Goal: Task Accomplishment & Management: Manage account settings

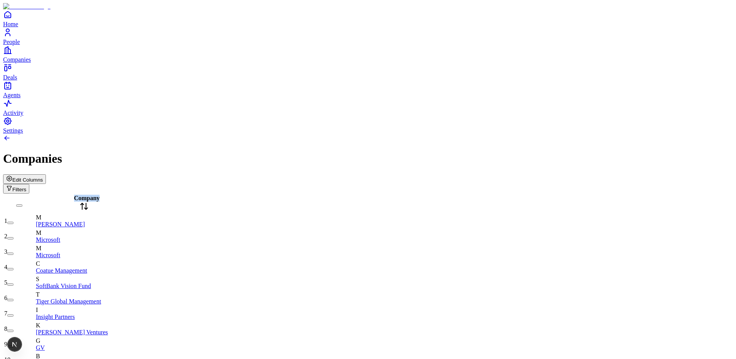
drag, startPoint x: 164, startPoint y: 62, endPoint x: 216, endPoint y: 66, distance: 51.8
drag, startPoint x: 206, startPoint y: 63, endPoint x: 141, endPoint y: 66, distance: 64.5
click at [141, 195] on div "Company" at bounding box center [110, 204] width 148 height 18
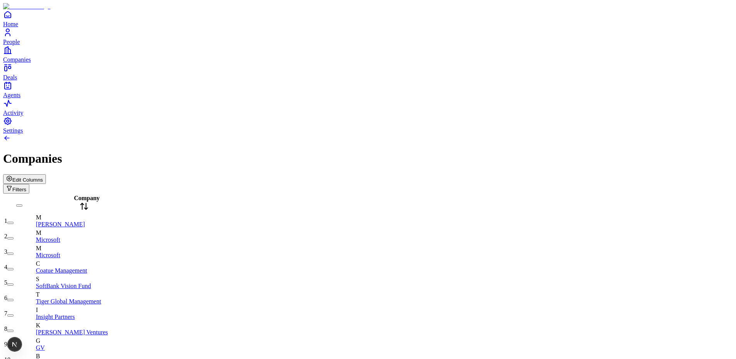
click at [43, 177] on span "Edit Columns" at bounding box center [27, 180] width 30 height 6
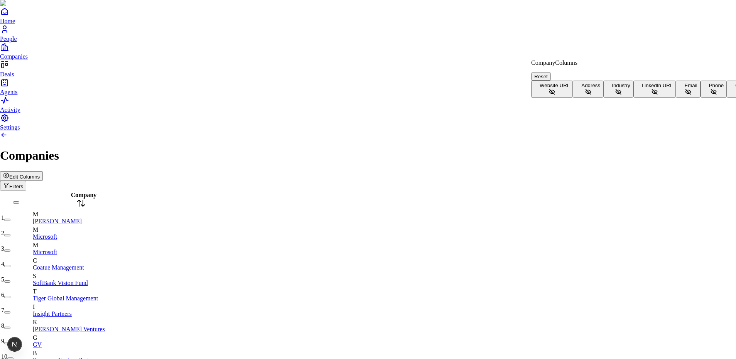
click at [573, 81] on button "Website URL" at bounding box center [552, 89] width 42 height 17
click at [603, 95] on button "Address" at bounding box center [588, 89] width 30 height 17
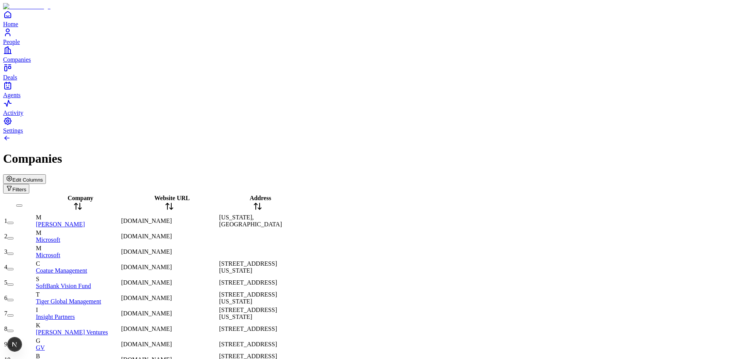
click at [46, 174] on button "Edit Columns" at bounding box center [24, 179] width 43 height 10
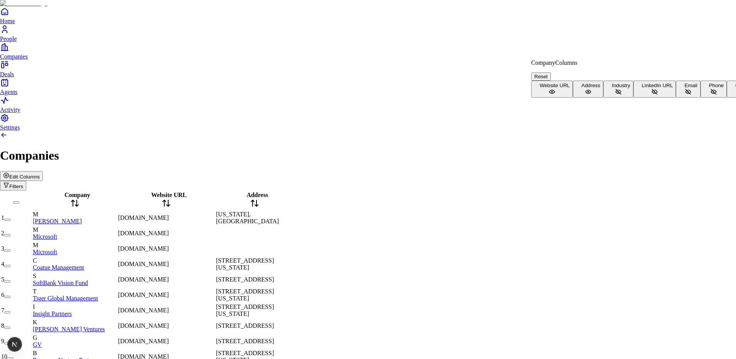
scroll to position [50, 0]
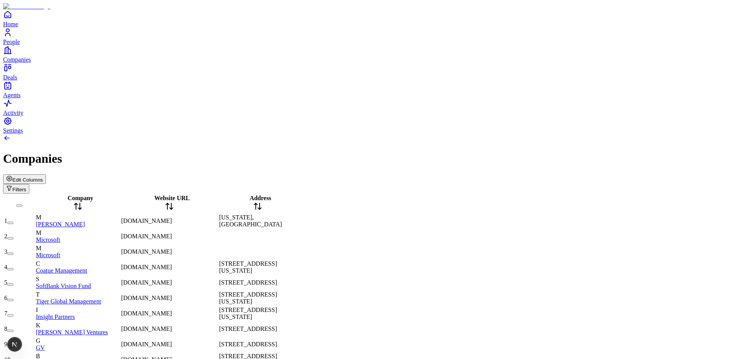
click at [88, 195] on span "Company" at bounding box center [80, 198] width 26 height 7
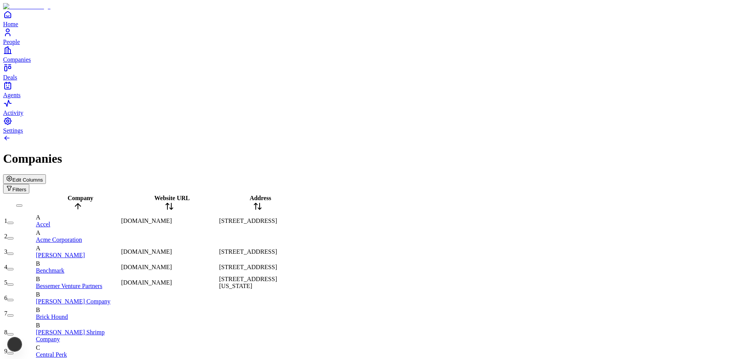
click at [87, 195] on span "Company" at bounding box center [80, 198] width 26 height 7
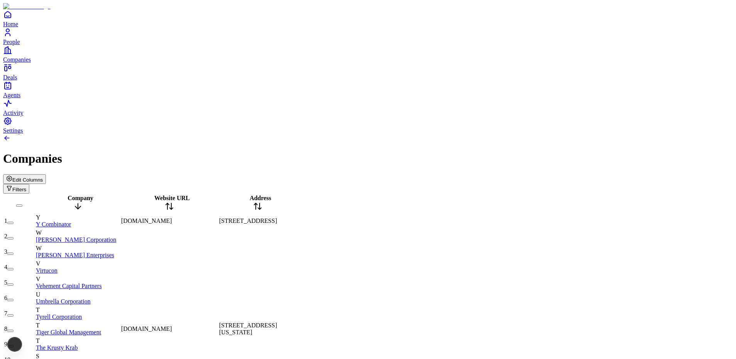
click at [43, 177] on span "Edit Columns" at bounding box center [27, 180] width 30 height 6
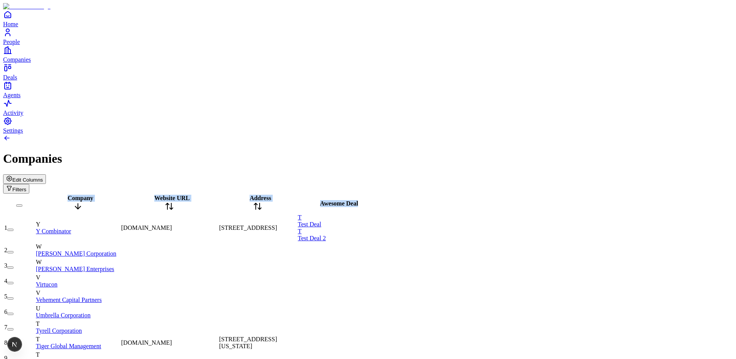
drag, startPoint x: 430, startPoint y: 64, endPoint x: 445, endPoint y: 64, distance: 15.8
click at [271, 195] on span "Address" at bounding box center [261, 198] width 22 height 7
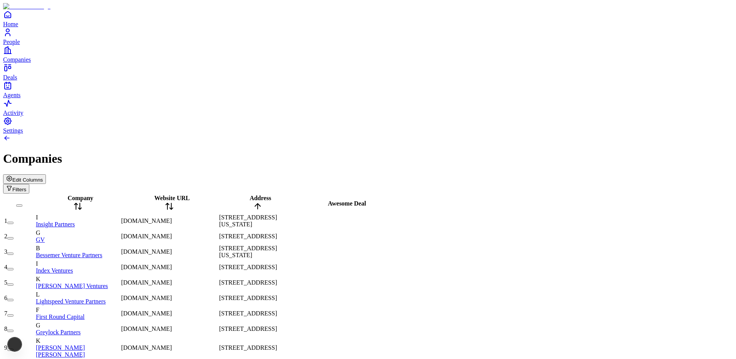
click at [271, 195] on span "Address" at bounding box center [261, 198] width 22 height 7
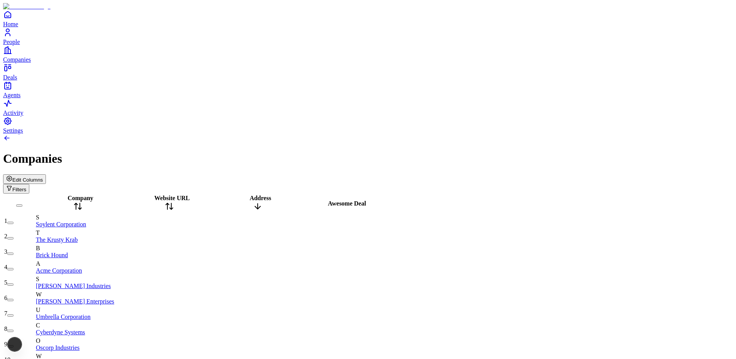
click at [271, 195] on span "Address" at bounding box center [261, 198] width 22 height 7
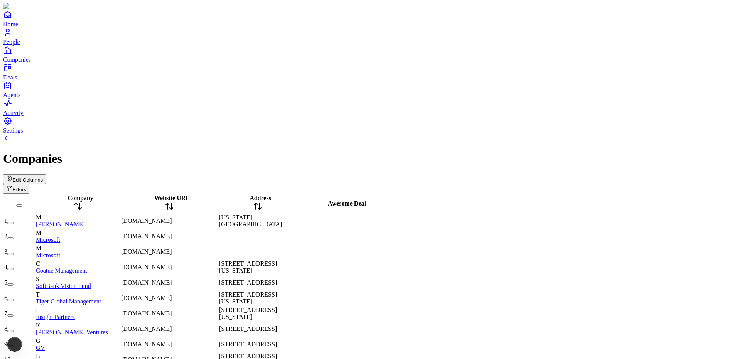
click at [190, 195] on span "Website URL" at bounding box center [171, 198] width 35 height 7
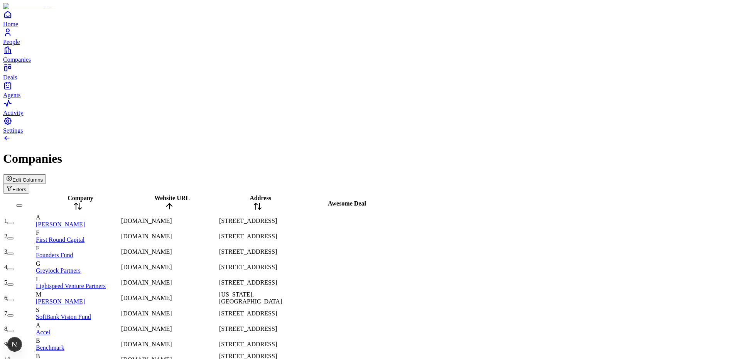
click at [190, 195] on span "Website URL" at bounding box center [171, 198] width 35 height 7
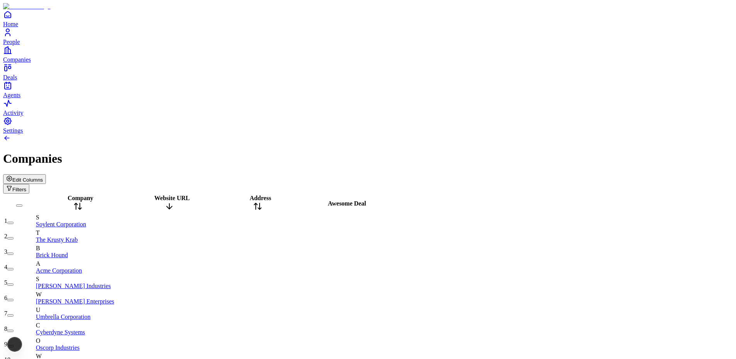
click at [190, 195] on span "Website URL" at bounding box center [171, 198] width 35 height 7
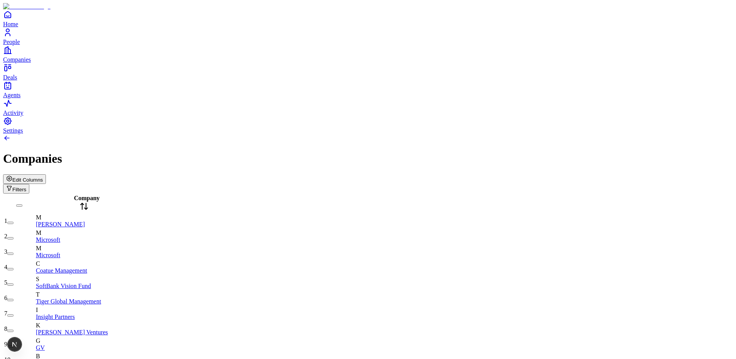
click at [46, 174] on button "Edit Columns" at bounding box center [24, 179] width 43 height 10
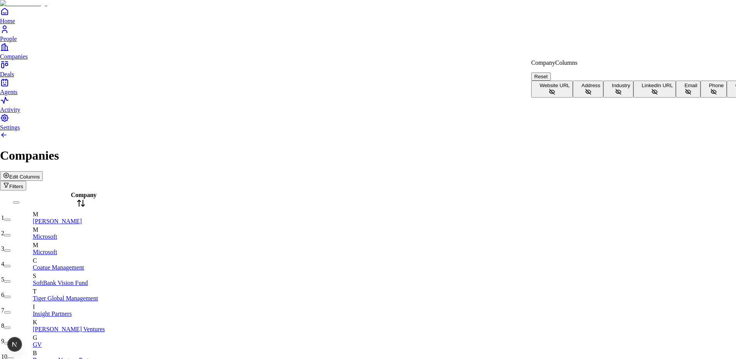
scroll to position [50, 0]
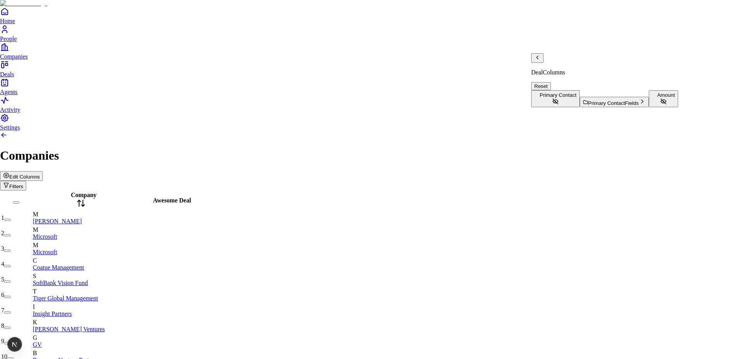
click at [649, 107] on button "Amount" at bounding box center [663, 98] width 29 height 17
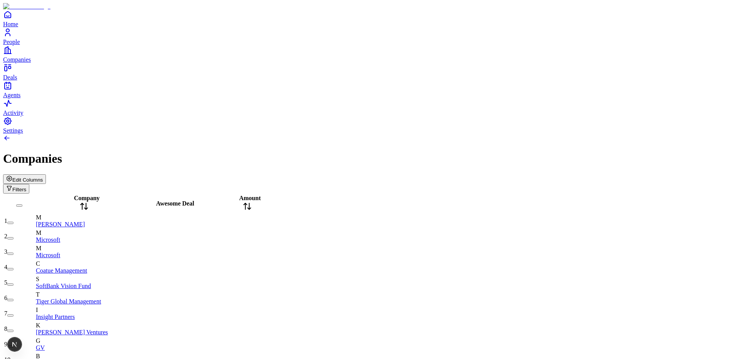
click at [85, 195] on span "Company" at bounding box center [87, 198] width 26 height 7
click at [83, 195] on span "Company" at bounding box center [87, 198] width 26 height 7
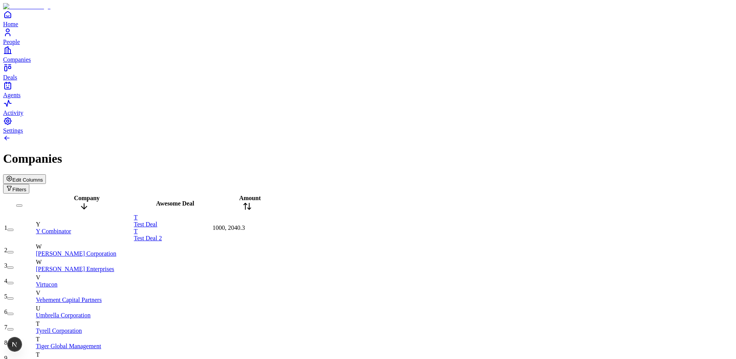
drag, startPoint x: 257, startPoint y: 66, endPoint x: 437, endPoint y: 90, distance: 181.7
click at [275, 194] on tr "Company Awesome Deal Amount" at bounding box center [143, 203] width 278 height 19
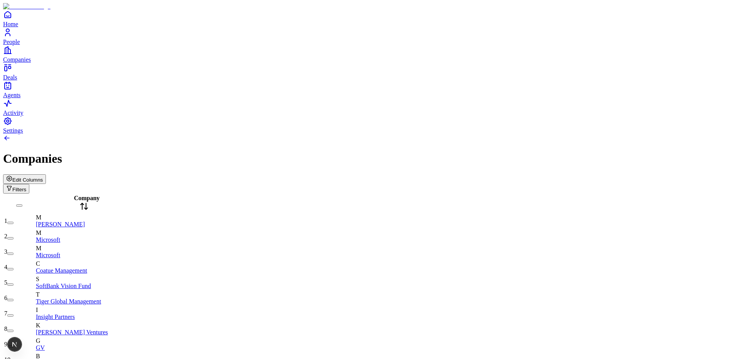
click at [43, 177] on span "Edit Columns" at bounding box center [27, 180] width 30 height 6
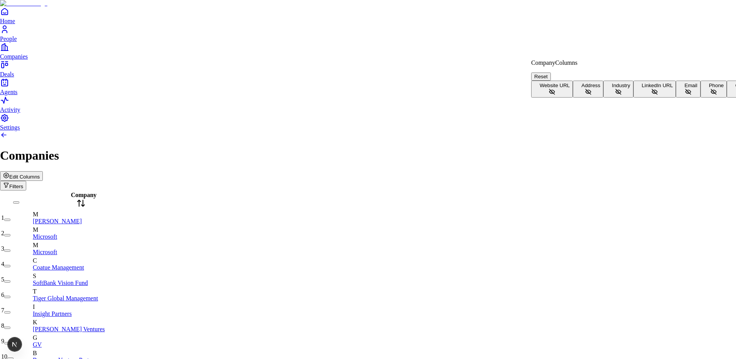
scroll to position [50, 0]
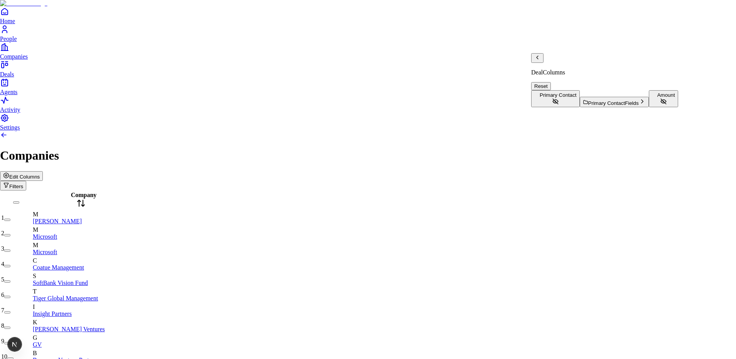
scroll to position [0, 0]
click at [540, 61] on icon "Back" at bounding box center [537, 57] width 6 height 6
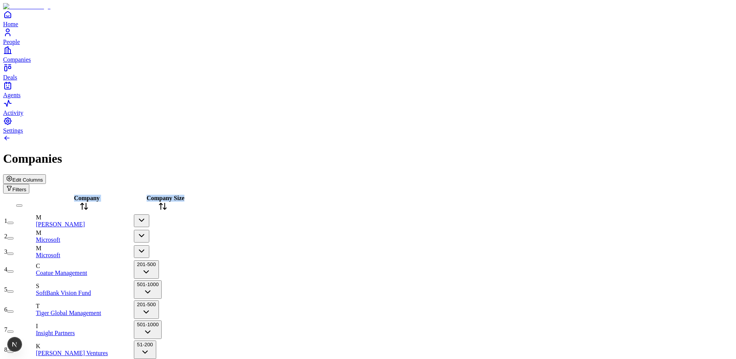
drag, startPoint x: 222, startPoint y: 63, endPoint x: 264, endPoint y: 61, distance: 41.7
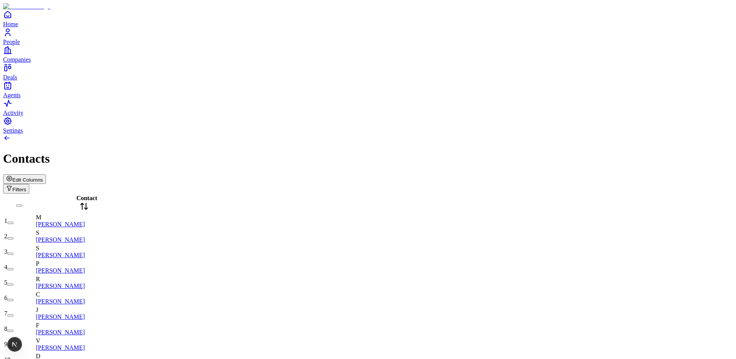
click at [43, 177] on span "Edit Columns" at bounding box center [27, 180] width 30 height 6
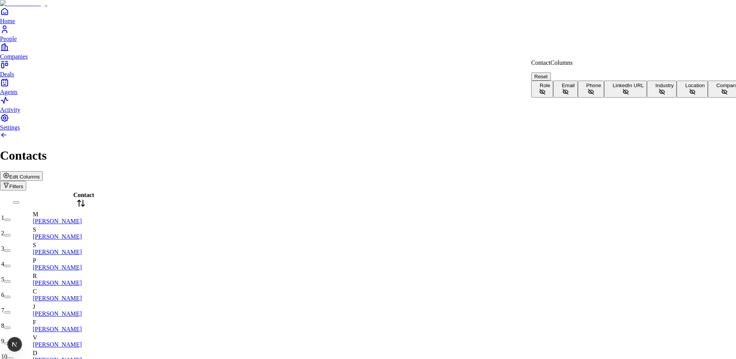
scroll to position [17, 0]
click at [708, 98] on button "Company" at bounding box center [725, 89] width 34 height 17
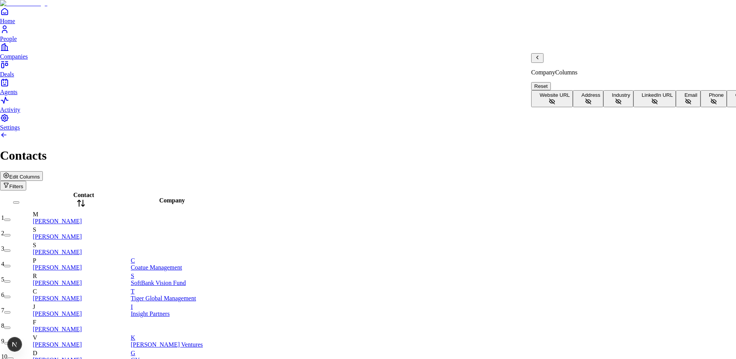
click at [727, 107] on button "Company Size" at bounding box center [749, 98] width 45 height 17
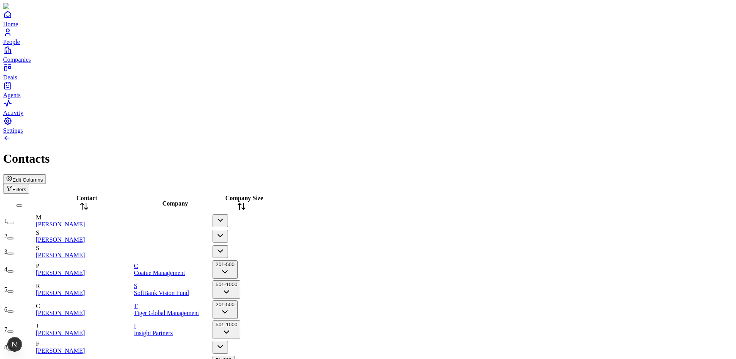
drag, startPoint x: 304, startPoint y: 62, endPoint x: 331, endPoint y: 62, distance: 27.8
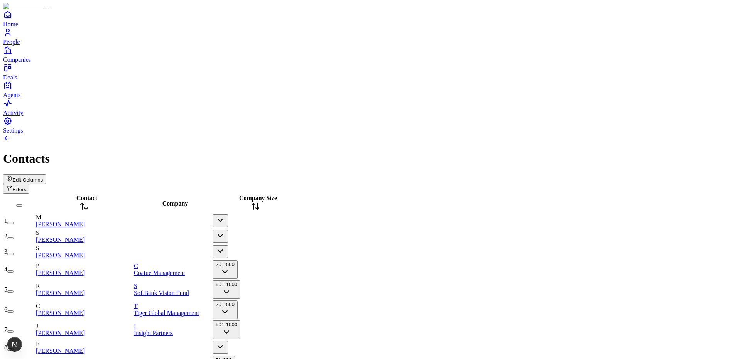
click at [238, 260] on button "201-500" at bounding box center [225, 269] width 25 height 19
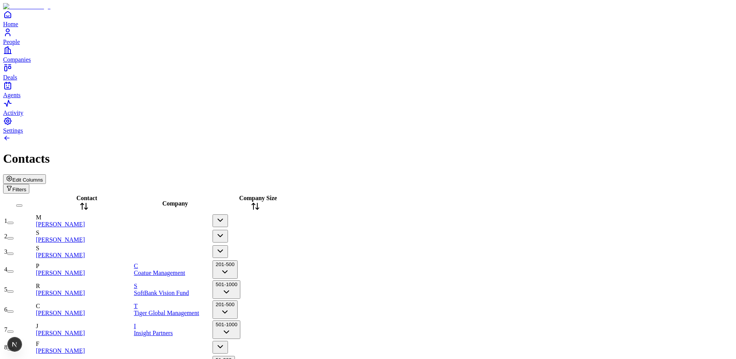
click at [238, 260] on button "201-500" at bounding box center [225, 269] width 25 height 19
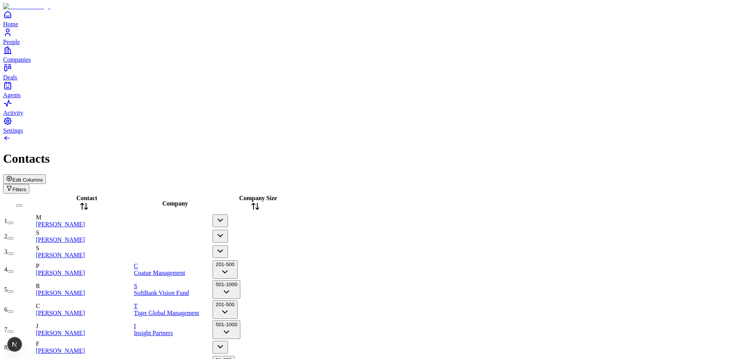
click at [238, 260] on button "201-500" at bounding box center [225, 269] width 25 height 19
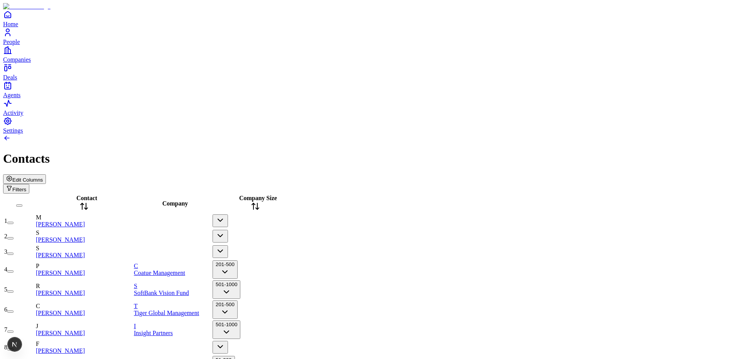
click at [238, 260] on button "201-500" at bounding box center [225, 269] width 25 height 19
click at [229, 260] on button "1-10" at bounding box center [221, 269] width 17 height 19
click at [236, 260] on button "10001+" at bounding box center [225, 269] width 24 height 19
click at [246, 260] on button "5001-10000" at bounding box center [230, 269] width 34 height 19
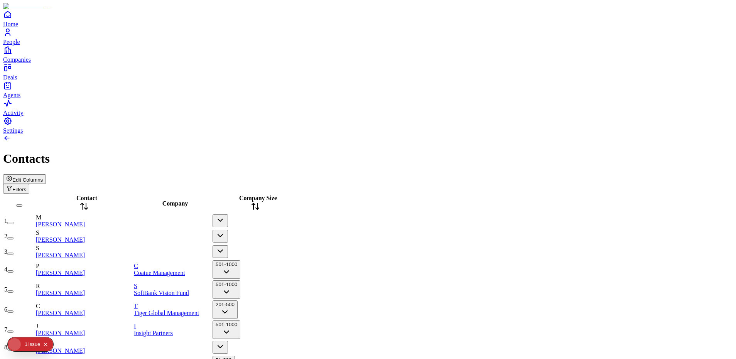
click at [43, 177] on span "Edit Columns" at bounding box center [27, 180] width 30 height 6
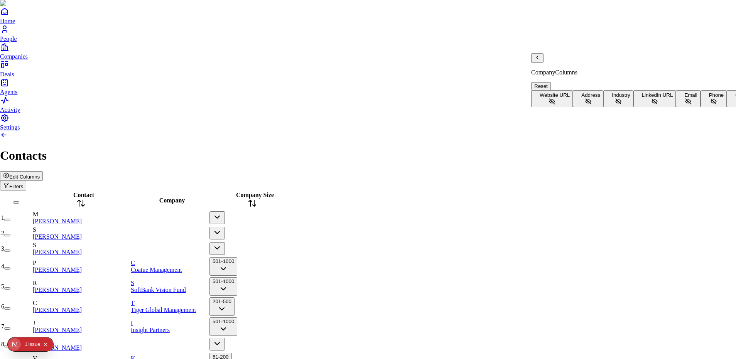
scroll to position [50, 0]
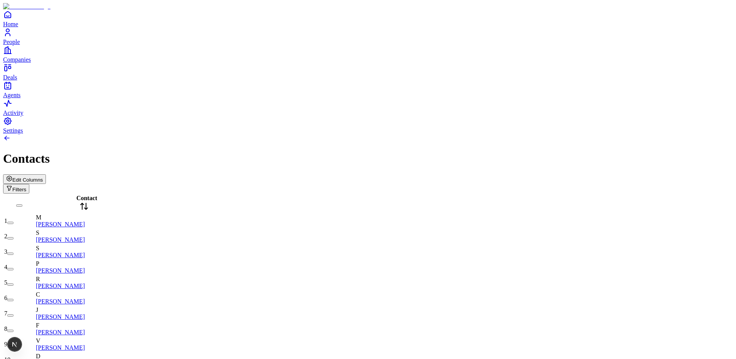
click at [46, 174] on button "Edit Columns" at bounding box center [24, 179] width 43 height 10
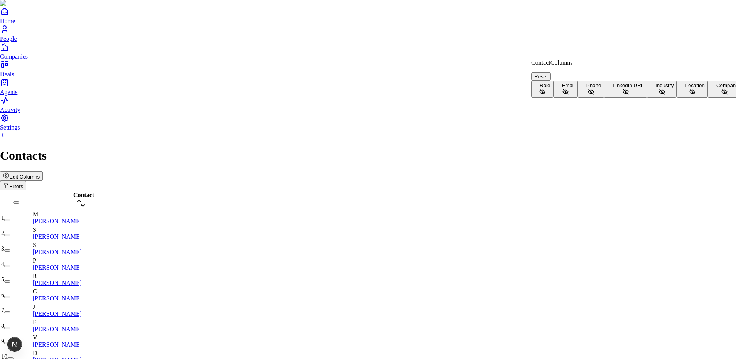
scroll to position [17, 0]
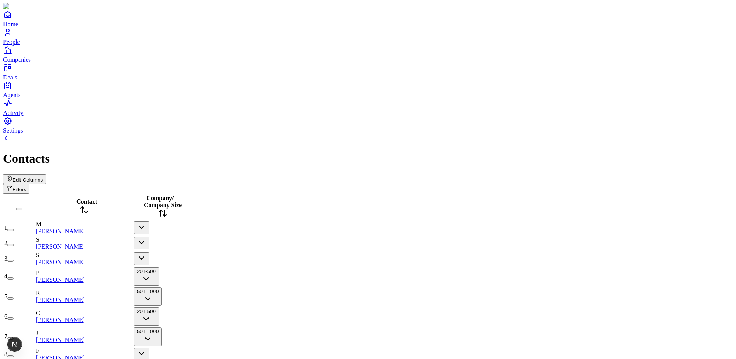
click at [43, 177] on span "Edit Columns" at bounding box center [27, 180] width 30 height 6
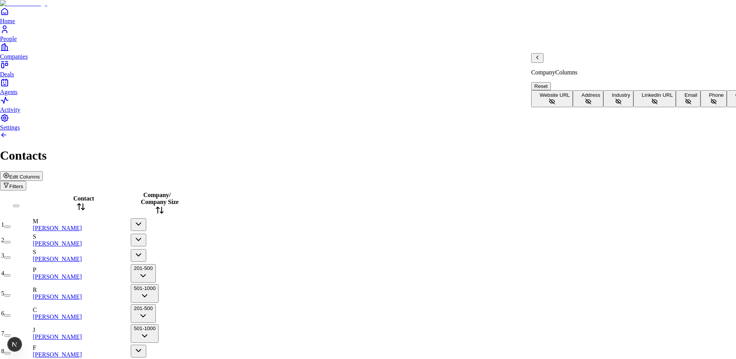
scroll to position [50, 0]
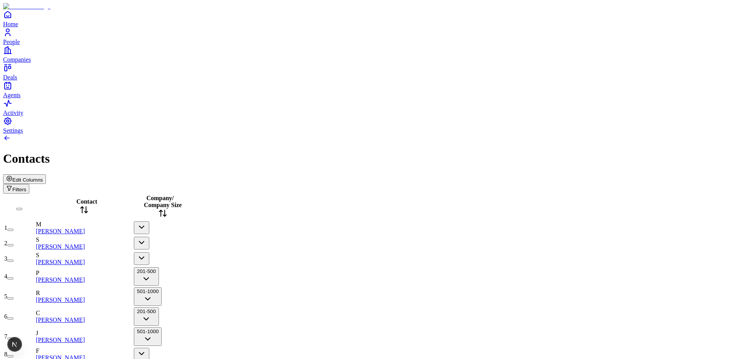
click at [162, 327] on button "501-1000" at bounding box center [148, 336] width 28 height 19
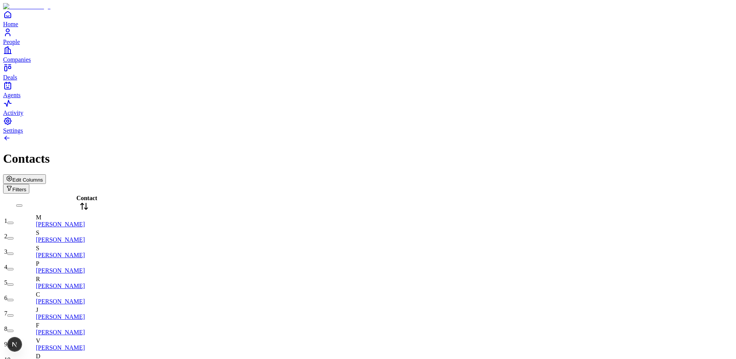
click at [43, 177] on span "Edit Columns" at bounding box center [27, 180] width 30 height 6
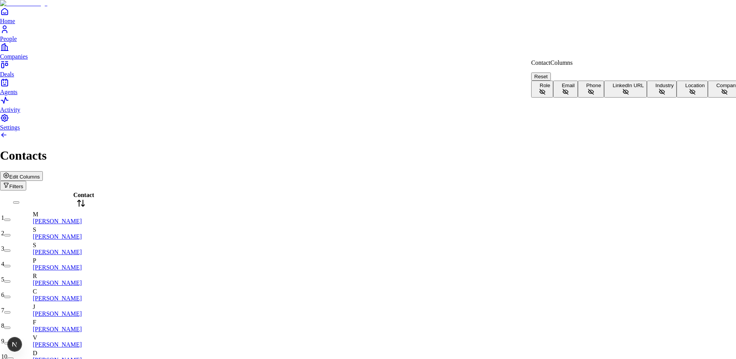
scroll to position [17, 0]
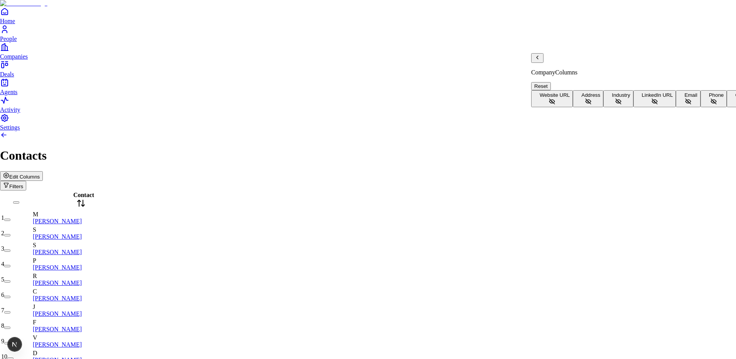
click at [538, 59] on icon "Back" at bounding box center [537, 57] width 2 height 3
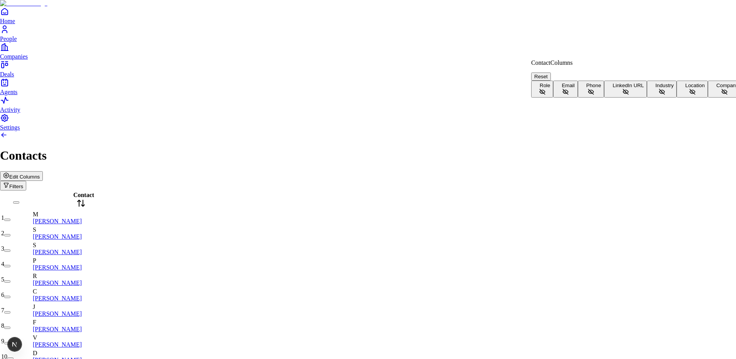
click at [716, 88] on span "Company" at bounding box center [727, 86] width 22 height 6
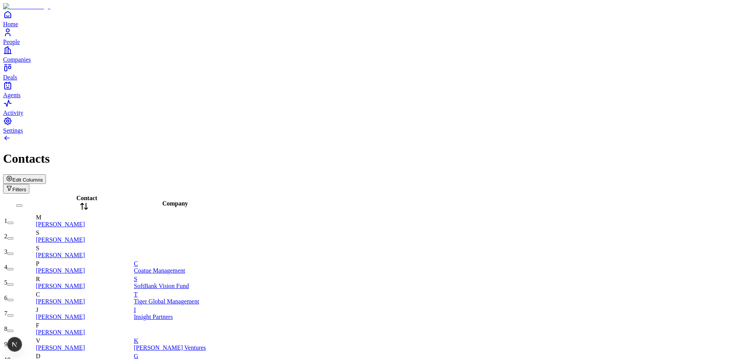
click at [666, 174] on div "Edit Columns Filters" at bounding box center [368, 183] width 730 height 19
click at [43, 177] on span "Edit Columns" at bounding box center [27, 180] width 30 height 6
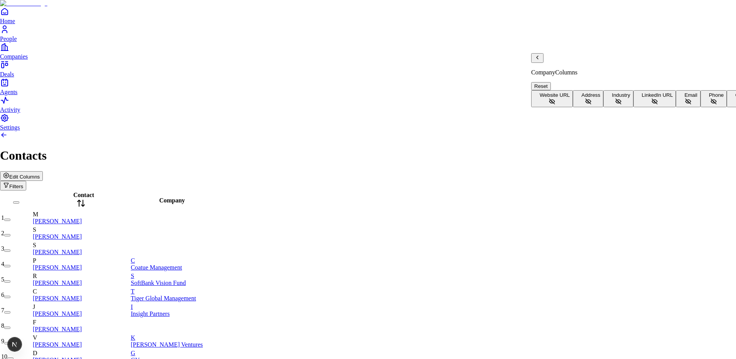
click at [595, 90] on button "Address" at bounding box center [588, 98] width 30 height 17
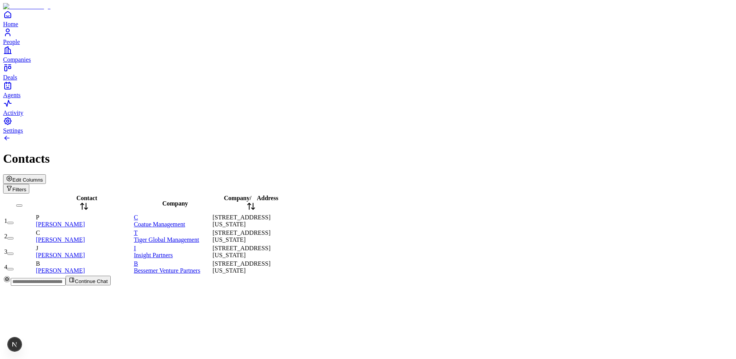
click at [314, 194] on div "Contact Company Company / Address 1 P Philippe Laffont C Coatue Management 9 We…" at bounding box center [368, 235] width 730 height 82
click at [269, 260] on div "Contact Company Company / Address 1 P Philippe Laffont C Coatue Management 9 We…" at bounding box center [368, 235] width 730 height 82
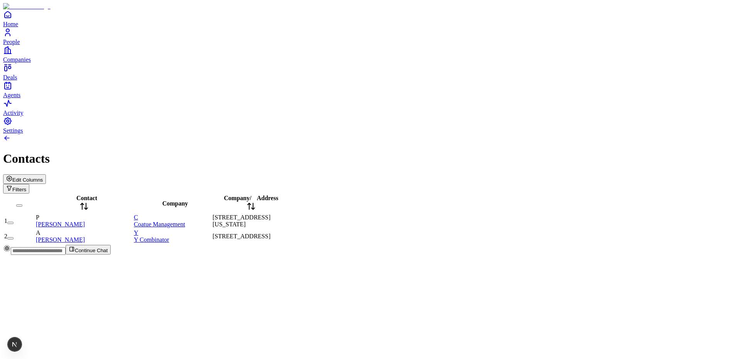
click at [175, 194] on div "Contact Company Company / Address 1 P Philippe Laffont C Coatue Management 9 We…" at bounding box center [368, 219] width 730 height 51
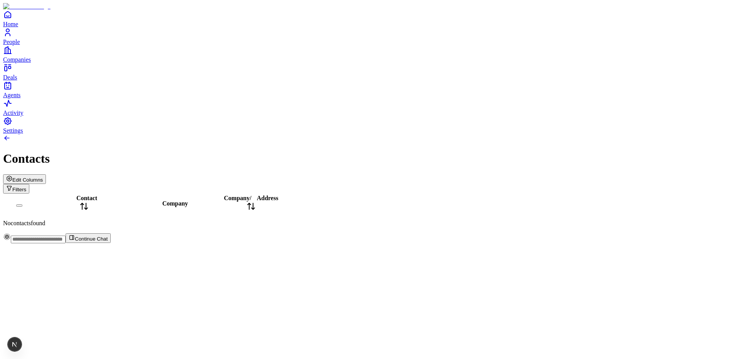
click at [43, 177] on span "Edit Columns" at bounding box center [27, 180] width 30 height 6
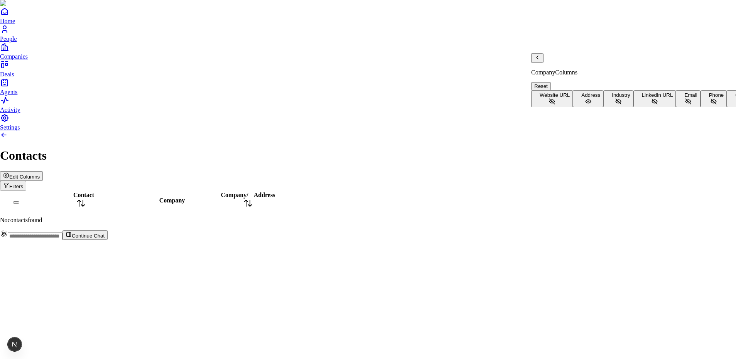
click at [669, 46] on html "Home People Companies Deals Agents Activity Settings Contacts Edit Columns Filt…" at bounding box center [368, 123] width 736 height 246
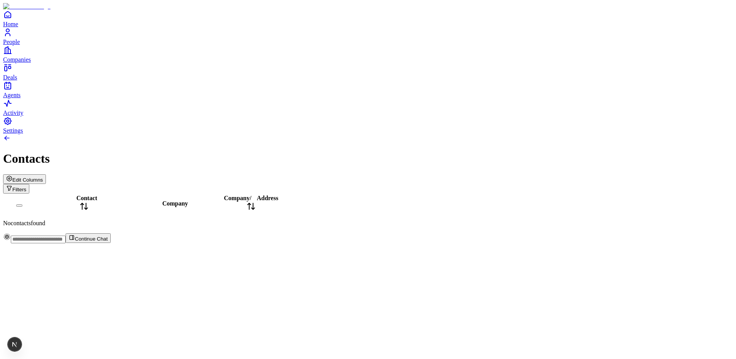
click at [271, 152] on div "Contacts" at bounding box center [368, 159] width 730 height 14
click at [43, 177] on span "Edit Columns" at bounding box center [27, 180] width 30 height 6
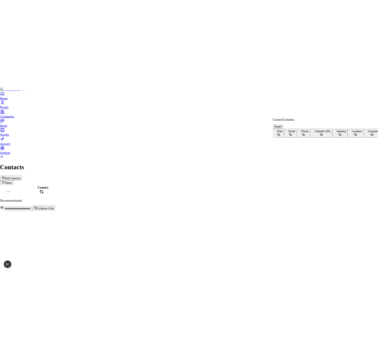
scroll to position [17, 0]
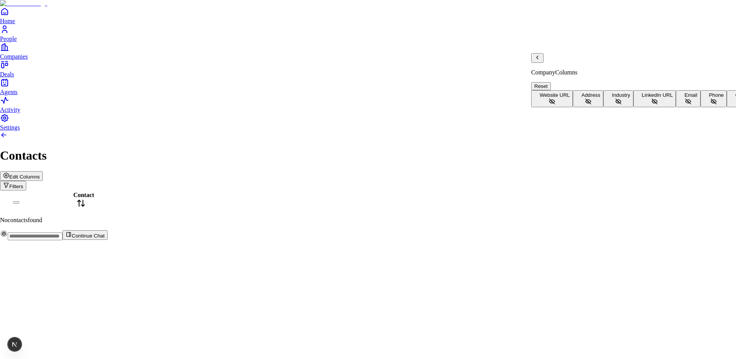
click at [583, 90] on button "Address" at bounding box center [588, 98] width 30 height 17
click at [281, 71] on html "Home People Companies Deals Agents Activity Settings Contacts Edit Columns Filt…" at bounding box center [368, 123] width 736 height 246
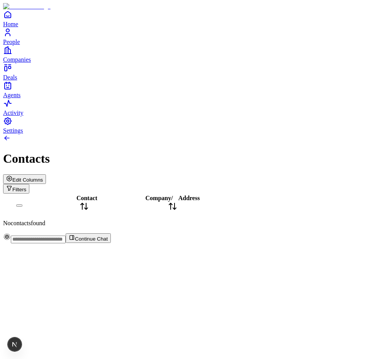
click at [138, 194] on div "Contact Company / Address No contacts found" at bounding box center [188, 210] width 371 height 33
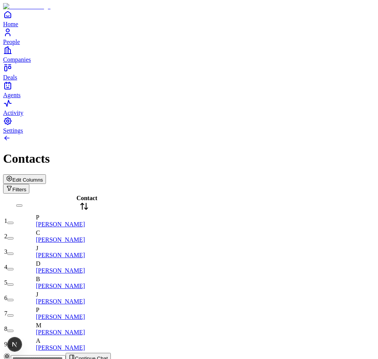
click at [305, 152] on div "Contacts" at bounding box center [188, 159] width 371 height 14
click at [43, 177] on span "Edit Columns" at bounding box center [27, 180] width 30 height 6
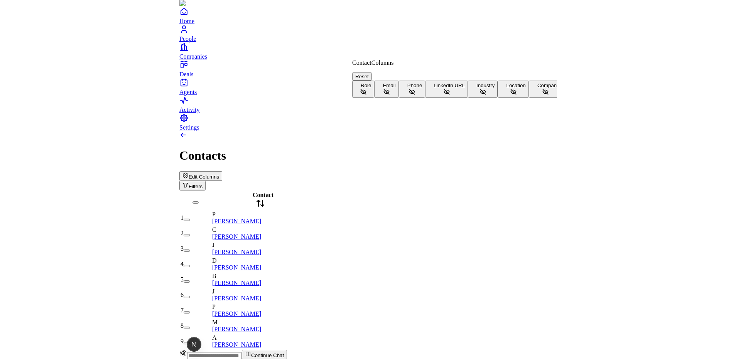
scroll to position [17, 0]
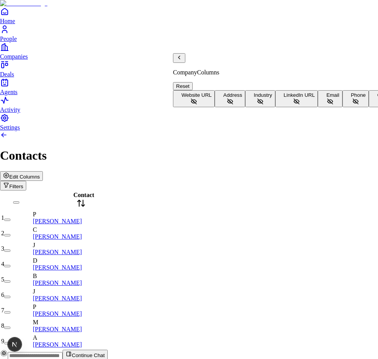
click at [233, 90] on button "Address" at bounding box center [229, 98] width 30 height 17
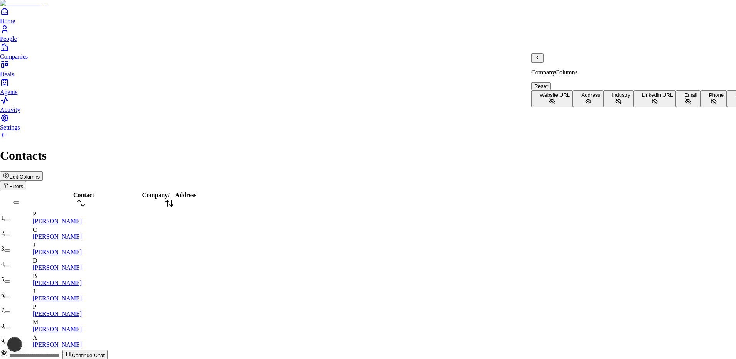
click at [357, 50] on html "Home People Companies Deals Agents Activity Settings Contacts Edit Columns Filt…" at bounding box center [368, 183] width 736 height 366
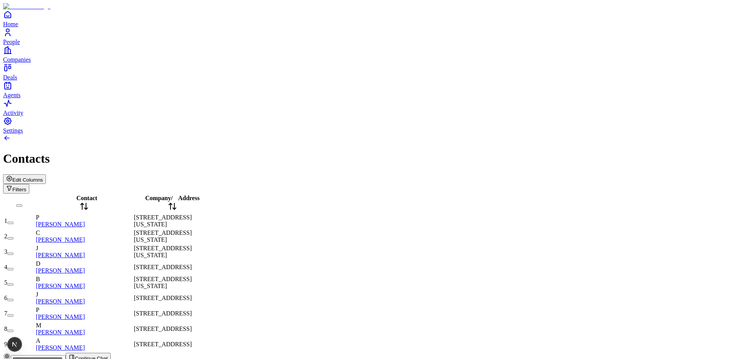
click at [43, 177] on span "Edit Columns" at bounding box center [27, 180] width 30 height 6
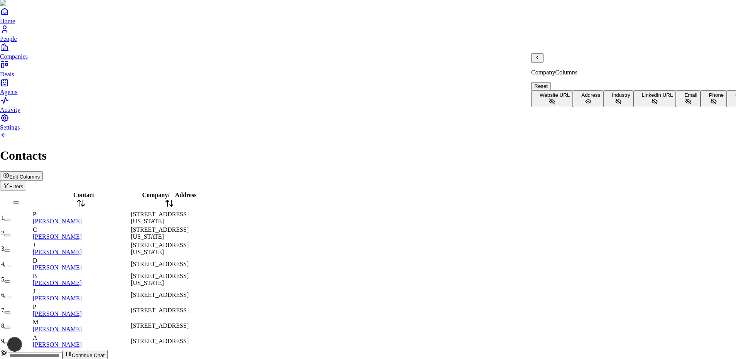
scroll to position [50, 0]
click at [377, 61] on icon "Back" at bounding box center [537, 57] width 6 height 6
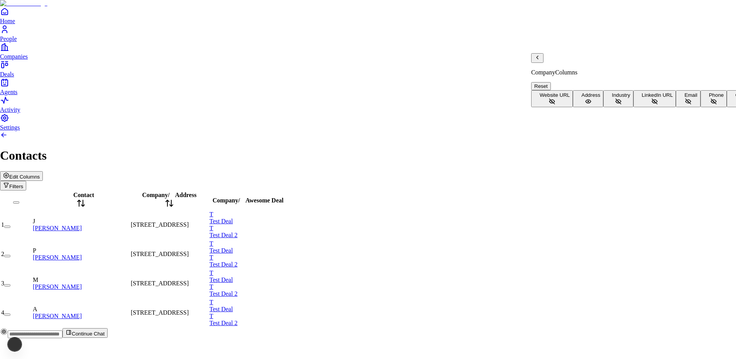
click at [235, 246] on html "Home People Companies Deals Agents Activity Settings Contacts Edit Columns Filt…" at bounding box center [368, 172] width 736 height 344
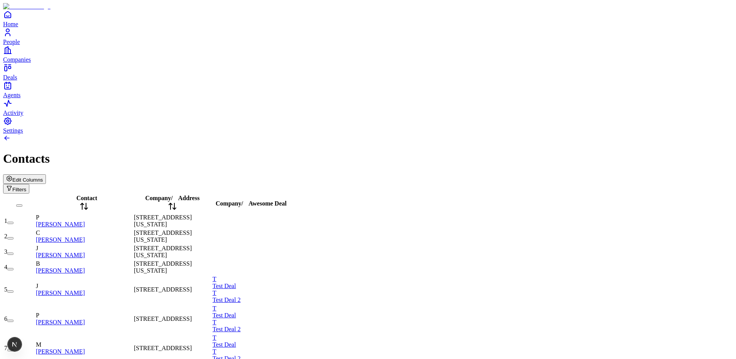
click at [377, 194] on div "Contact Company / Address Company / Awesome Deal 1 P [PERSON_NAME] [STREET_ADDR…" at bounding box center [368, 293] width 730 height 199
drag, startPoint x: 240, startPoint y: 66, endPoint x: 262, endPoint y: 68, distance: 21.8
click at [255, 194] on tr "Contact Company / Address Company / Awesome Deal" at bounding box center [147, 203] width 286 height 19
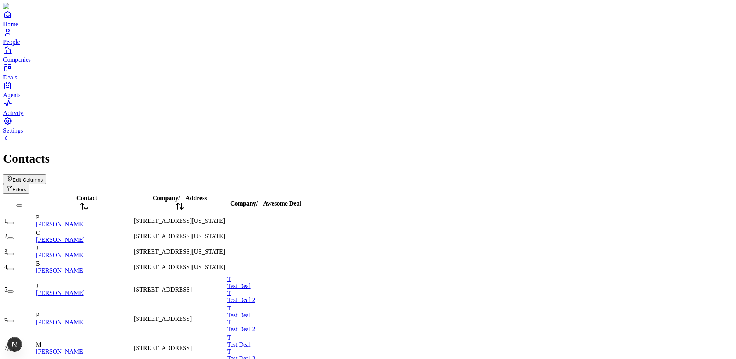
click at [377, 194] on div "Contact Company / Address Company / Awesome Deal 1 P [PERSON_NAME] [STREET_ADDR…" at bounding box center [368, 293] width 730 height 199
click at [43, 177] on span "Edit Columns" at bounding box center [27, 180] width 30 height 6
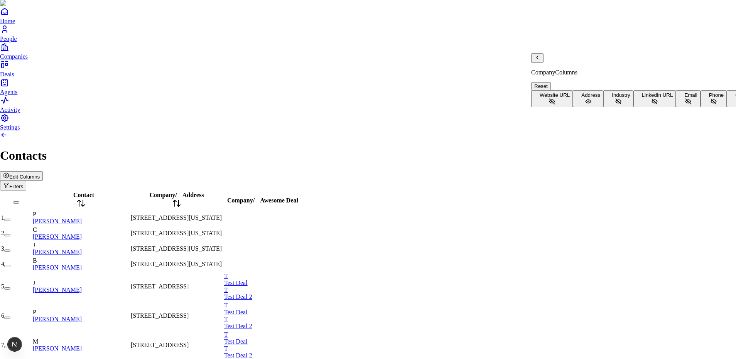
click at [377, 61] on icon "Back" at bounding box center [537, 57] width 6 height 6
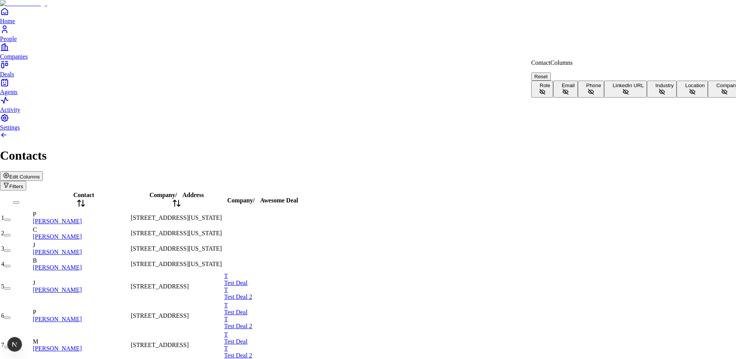
click at [377, 81] on html "Home People Companies Deals Agents Activity Settings Contacts Edit Columns Filt…" at bounding box center [368, 203] width 736 height 406
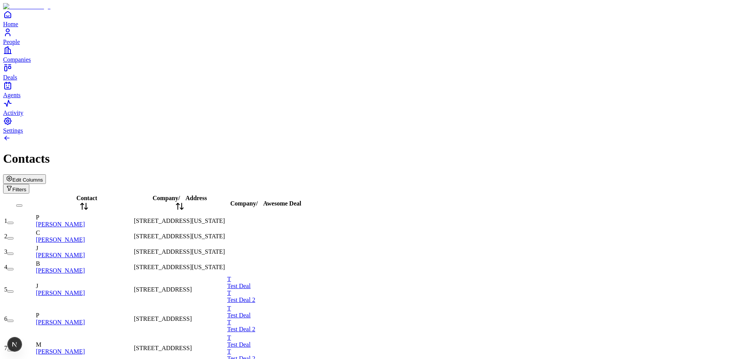
click at [43, 177] on span "Edit Columns" at bounding box center [27, 180] width 30 height 6
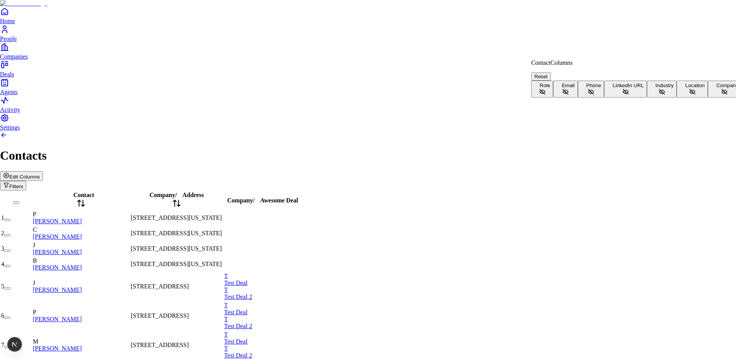
scroll to position [17, 0]
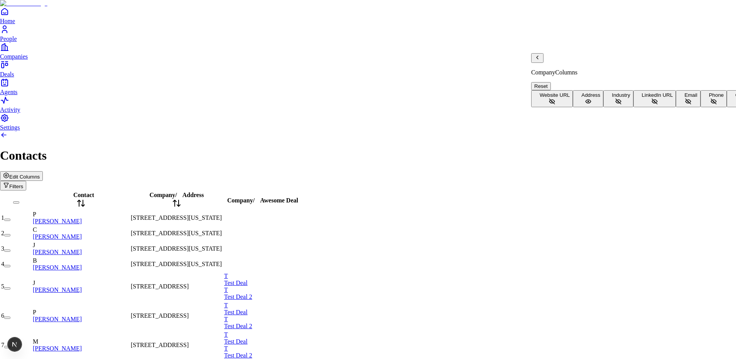
scroll to position [50, 0]
drag, startPoint x: 318, startPoint y: 94, endPoint x: 322, endPoint y: 101, distance: 7.5
click at [319, 95] on html "Home People Companies Deals Agents Activity Settings Contacts Edit Columns Filt…" at bounding box center [368, 203] width 736 height 406
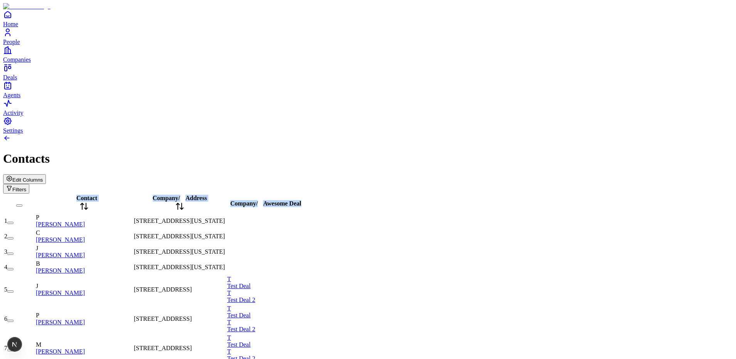
drag, startPoint x: 351, startPoint y: 62, endPoint x: 407, endPoint y: 67, distance: 56.9
click at [377, 194] on div "Contact Company / Address Company / Awesome Deal 1 P [PERSON_NAME] [STREET_ADDR…" at bounding box center [368, 293] width 730 height 199
drag, startPoint x: 390, startPoint y: 64, endPoint x: 379, endPoint y: 61, distance: 11.1
click at [364, 200] on div "Company / Awesome Deal" at bounding box center [295, 203] width 137 height 7
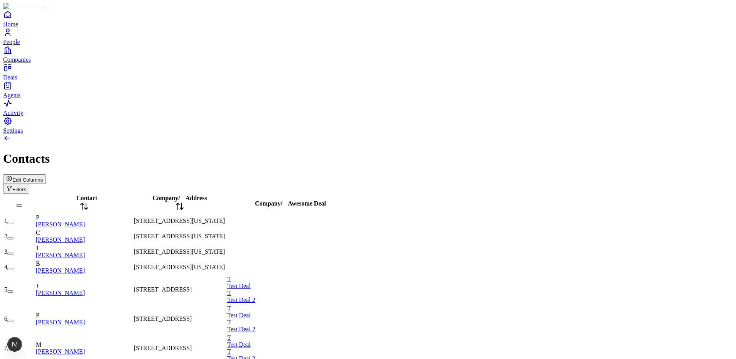
drag, startPoint x: 508, startPoint y: 113, endPoint x: 497, endPoint y: 116, distance: 11.1
click at [377, 194] on div "Contact Company / Address Company / Awesome Deal 1 P [PERSON_NAME] [STREET_ADDR…" at bounding box center [368, 293] width 730 height 199
drag, startPoint x: 253, startPoint y: 64, endPoint x: 258, endPoint y: 66, distance: 5.7
click at [258, 194] on tr "Contact Company / Address Company / Awesome Deal" at bounding box center [179, 203] width 350 height 19
click at [245, 292] on div "Contact Company / Address Company / Awesome Deal 1 P [PERSON_NAME] [STREET_ADDR…" at bounding box center [368, 293] width 730 height 199
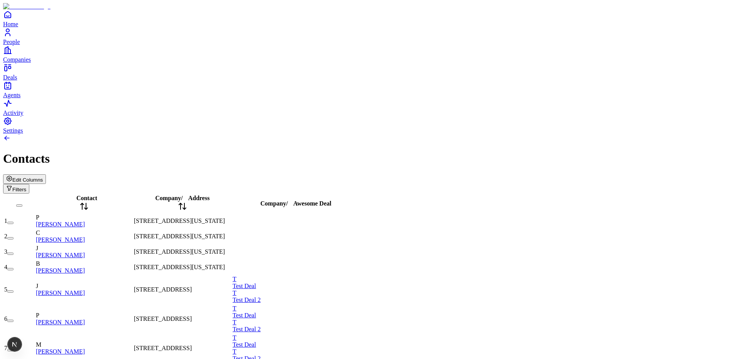
click at [334, 174] on div "Edit Columns Filters" at bounding box center [368, 183] width 730 height 19
drag, startPoint x: 261, startPoint y: 63, endPoint x: 254, endPoint y: 27, distance: 36.2
click at [258, 134] on div "Contacts Edit Columns Filters Contact Company / Address Company / Awesome Deal …" at bounding box center [368, 263] width 730 height 258
click at [11, 137] on link at bounding box center [7, 140] width 8 height 7
drag, startPoint x: 260, startPoint y: 64, endPoint x: 260, endPoint y: 60, distance: 4.3
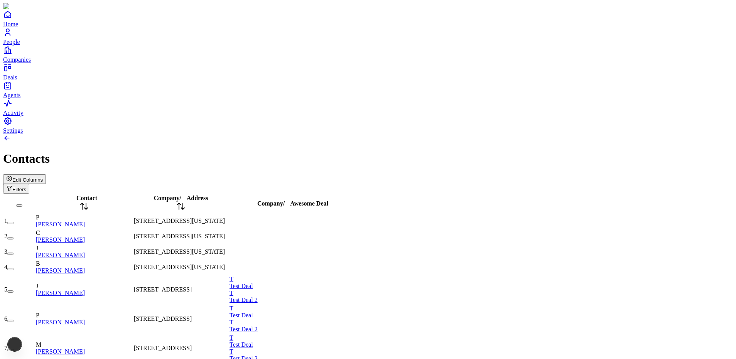
click at [260, 200] on div "Company / Awesome Deal" at bounding box center [292, 203] width 126 height 7
click at [245, 152] on div "Contacts" at bounding box center [368, 159] width 730 height 14
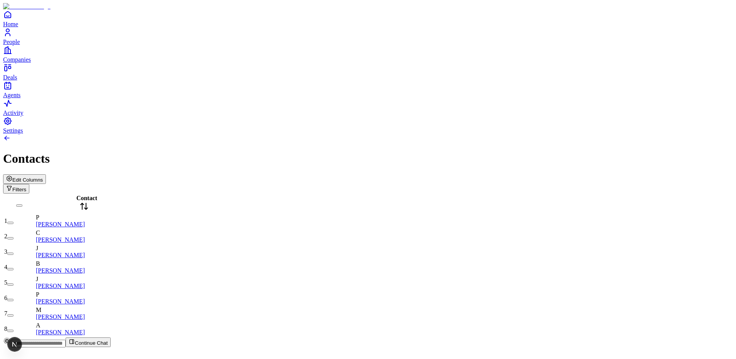
click at [323, 194] on div "Contact 1 P [PERSON_NAME] 2 C [PERSON_NAME] 3 J [PERSON_NAME] 4 B [PERSON_NAME]…" at bounding box center [368, 265] width 730 height 143
drag, startPoint x: 162, startPoint y: 62, endPoint x: 280, endPoint y: 70, distance: 117.5
click at [280, 194] on div "Contact 1 P [PERSON_NAME] 2 C [PERSON_NAME] 3 J [PERSON_NAME] 4 B [PERSON_NAME]…" at bounding box center [368, 265] width 730 height 143
click at [377, 194] on div "Contact 1 P [PERSON_NAME] 2 C [PERSON_NAME] 3 J [PERSON_NAME] 4 B [PERSON_NAME]…" at bounding box center [368, 265] width 730 height 143
drag, startPoint x: 270, startPoint y: 64, endPoint x: 145, endPoint y: 71, distance: 125.1
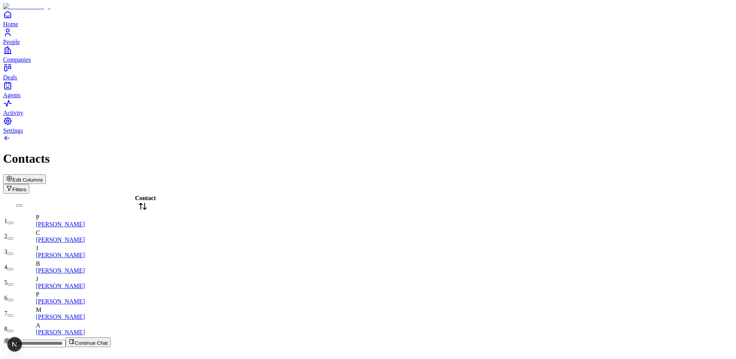
click at [145, 195] on div "Contact" at bounding box center [143, 204] width 214 height 18
click at [327, 194] on div "Contact 1 P [PERSON_NAME] 2 C [PERSON_NAME] 3 J [PERSON_NAME] 4 B [PERSON_NAME]…" at bounding box center [368, 265] width 730 height 143
drag, startPoint x: 162, startPoint y: 62, endPoint x: 232, endPoint y: 65, distance: 70.7
click at [232, 194] on div "Contact 1 P [PERSON_NAME] 2 C [PERSON_NAME] 3 J [PERSON_NAME] 4 B [PERSON_NAME]…" at bounding box center [368, 265] width 730 height 143
drag, startPoint x: 239, startPoint y: 67, endPoint x: 208, endPoint y: 63, distance: 31.5
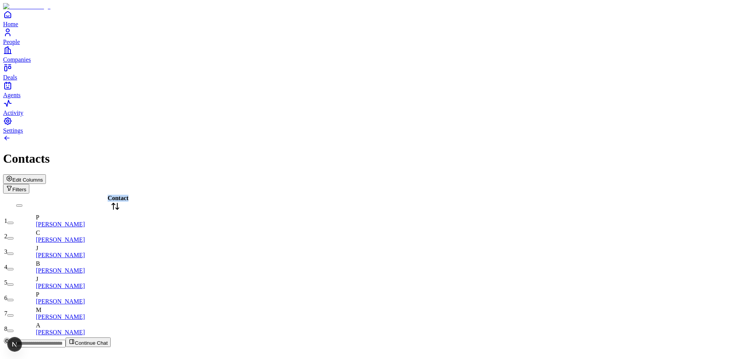
click at [236, 194] on div "Contact 1 P [PERSON_NAME] 2 C [PERSON_NAME] 3 J [PERSON_NAME] 4 B [PERSON_NAME]…" at bounding box center [368, 265] width 730 height 143
drag, startPoint x: 214, startPoint y: 63, endPoint x: 128, endPoint y: 60, distance: 85.3
click at [128, 195] on div "Contact" at bounding box center [115, 204] width 159 height 18
drag, startPoint x: 164, startPoint y: 62, endPoint x: 121, endPoint y: 57, distance: 43.1
click at [121, 195] on div "Contact" at bounding box center [84, 204] width 96 height 18
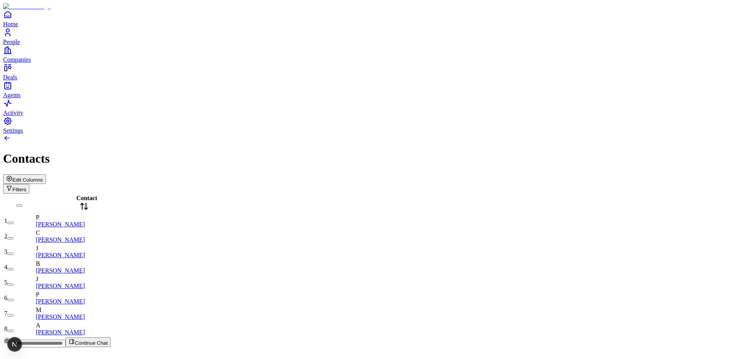
click at [177, 194] on div "Contact 1 P [PERSON_NAME] 2 C [PERSON_NAME] 3 J [PERSON_NAME] 4 B [PERSON_NAME]…" at bounding box center [368, 265] width 730 height 143
drag, startPoint x: 163, startPoint y: 67, endPoint x: 275, endPoint y: 74, distance: 111.7
click at [249, 194] on div "Contact 1 P [PERSON_NAME] 2 C [PERSON_NAME] 3 J [PERSON_NAME] 4 B [PERSON_NAME]…" at bounding box center [368, 265] width 730 height 143
click at [289, 194] on div "Contact 1 P [PERSON_NAME] 2 C [PERSON_NAME] 3 J [PERSON_NAME] 4 B [PERSON_NAME]…" at bounding box center [368, 265] width 730 height 143
drag, startPoint x: 199, startPoint y: 67, endPoint x: 86, endPoint y: 67, distance: 113.4
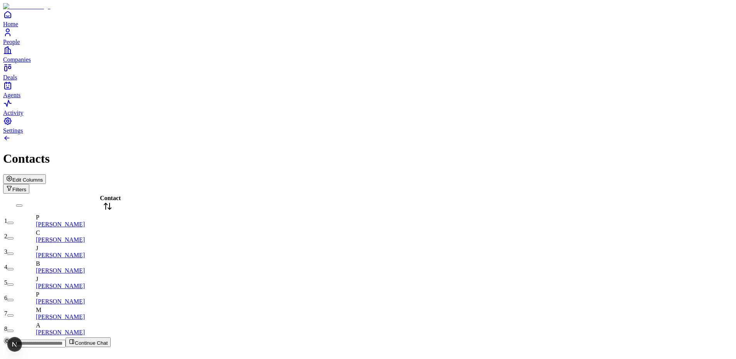
click at [86, 195] on div "Contact" at bounding box center [107, 204] width 143 height 18
click at [249, 194] on div "Contact 1 P [PERSON_NAME] 2 C [PERSON_NAME] 3 J [PERSON_NAME] 4 B [PERSON_NAME]…" at bounding box center [368, 265] width 730 height 143
